Goal: Task Accomplishment & Management: Manage account settings

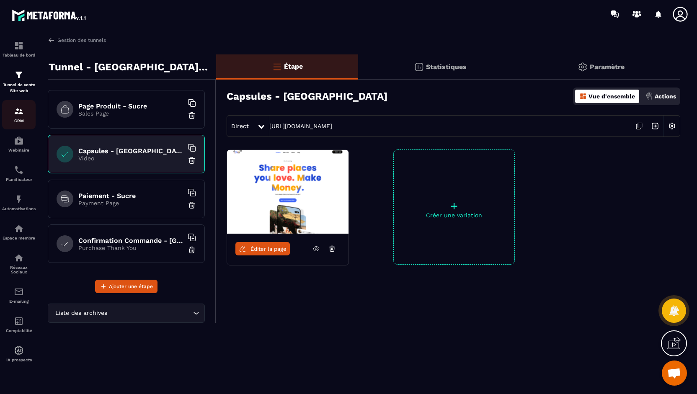
click at [16, 111] on img at bounding box center [19, 111] width 10 height 10
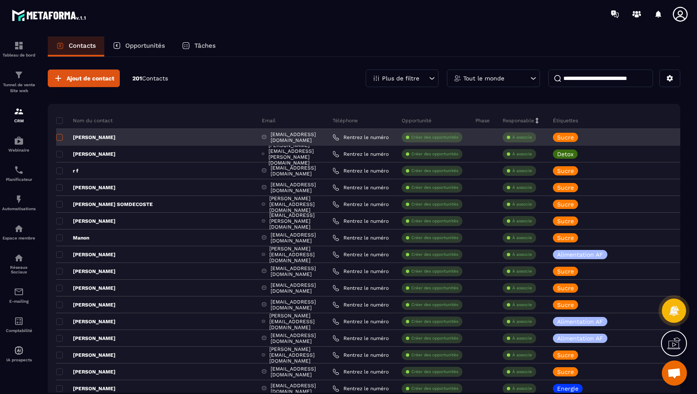
click at [59, 139] on span at bounding box center [59, 137] width 7 height 7
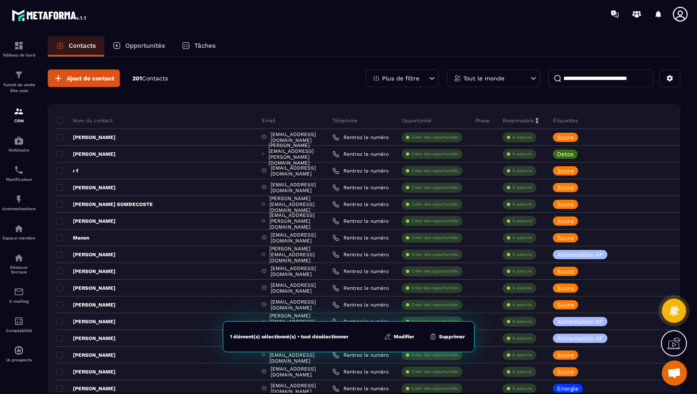
click at [448, 336] on button "Supprimer" at bounding box center [447, 336] width 41 height 8
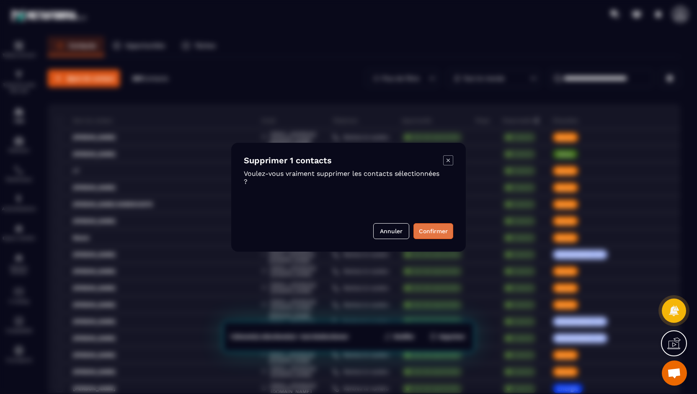
click at [425, 230] on button "Confirmer" at bounding box center [433, 231] width 40 height 16
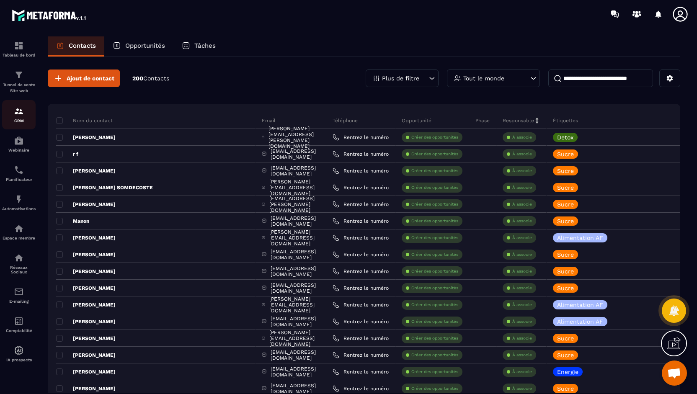
click at [16, 120] on p "CRM" at bounding box center [18, 120] width 33 height 5
click at [20, 44] on img at bounding box center [19, 46] width 10 height 10
